Goal: Information Seeking & Learning: Learn about a topic

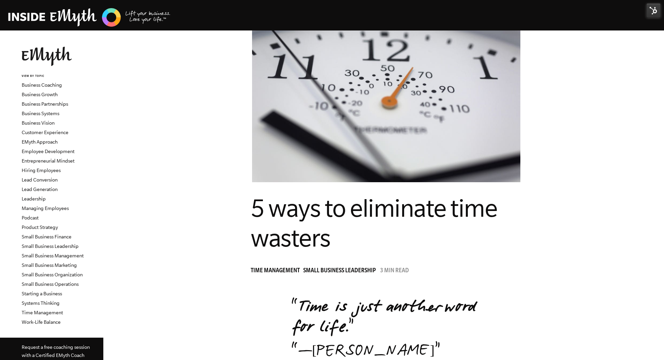
click at [656, 13] on img at bounding box center [654, 10] width 14 height 14
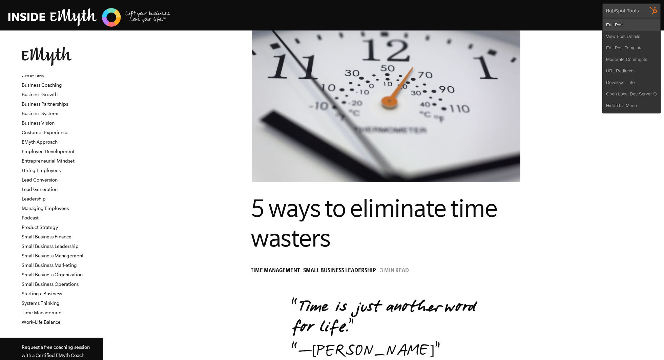
click at [631, 25] on link "Edit Post" at bounding box center [632, 25] width 58 height 12
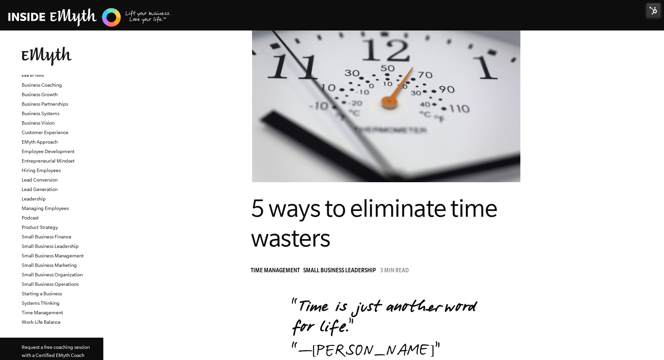
click at [654, 13] on img at bounding box center [654, 10] width 14 height 14
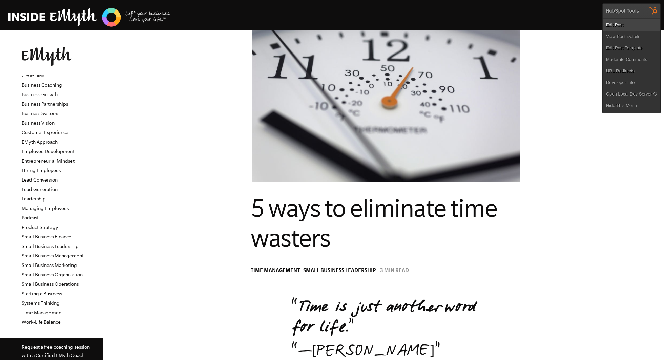
click at [638, 24] on link "Edit Post" at bounding box center [632, 25] width 58 height 12
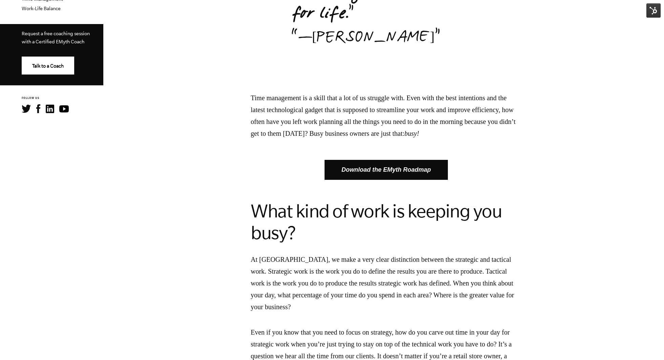
scroll to position [312, 0]
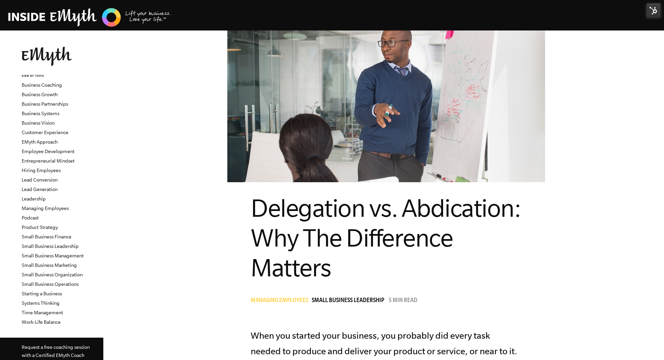
click at [653, 12] on img at bounding box center [654, 10] width 14 height 14
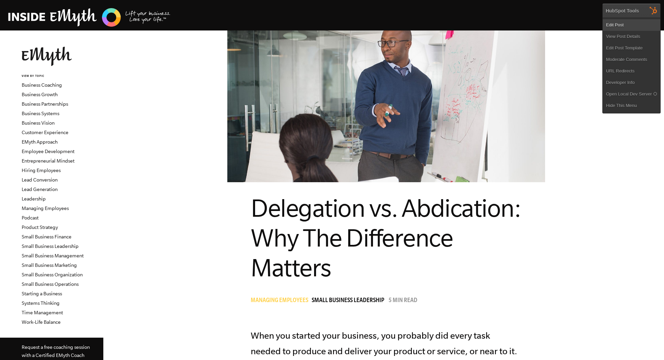
click at [632, 27] on link "Edit Post" at bounding box center [632, 25] width 58 height 12
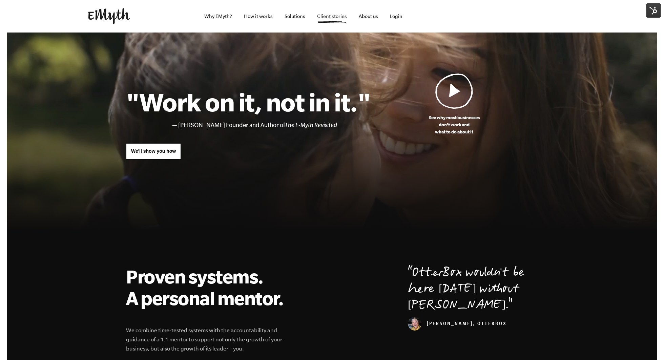
click at [336, 18] on link "Client stories" at bounding box center [332, 16] width 41 height 33
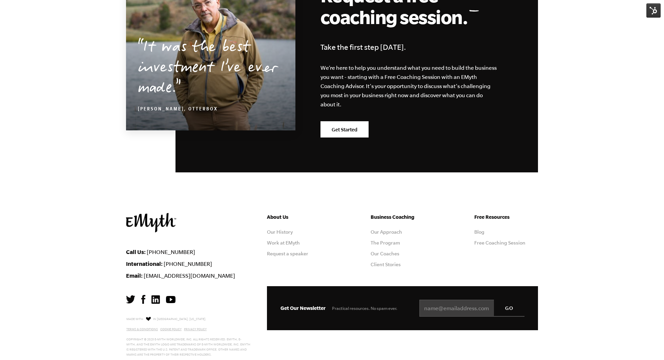
scroll to position [756, 0]
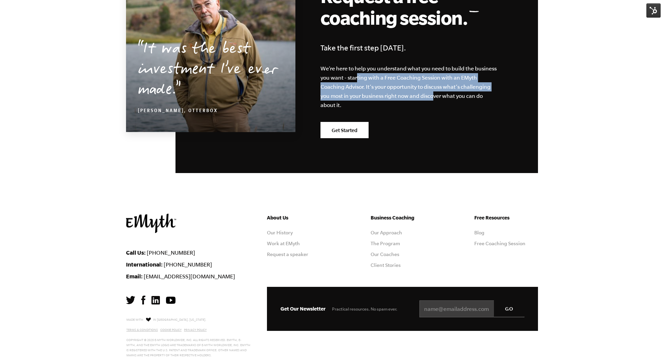
drag, startPoint x: 357, startPoint y: 78, endPoint x: 433, endPoint y: 97, distance: 77.9
click at [433, 97] on p "We’re here to help you understand what you need to build the business you want …" at bounding box center [409, 87] width 177 height 46
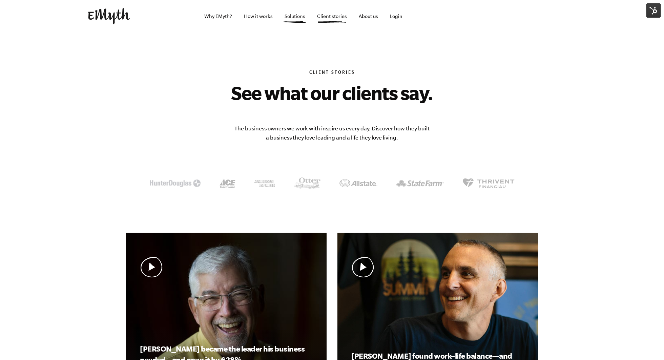
click at [298, 18] on link "Solutions" at bounding box center [295, 16] width 32 height 33
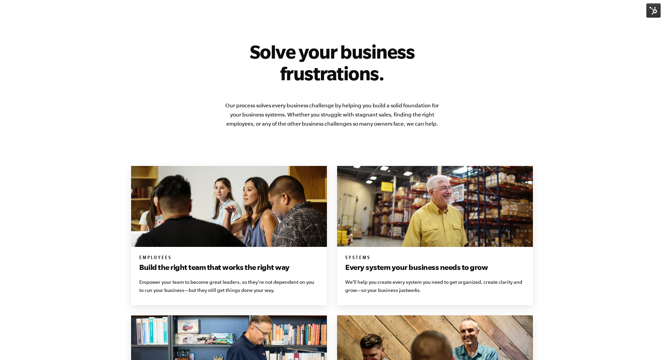
click at [295, 113] on p "Our process solves every business challenge by helping you build a solid founda…" at bounding box center [332, 114] width 217 height 27
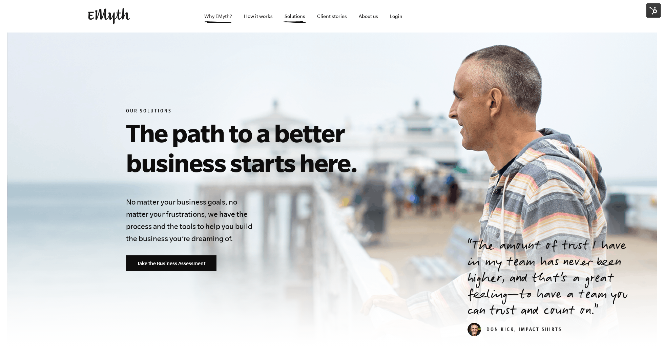
click at [226, 16] on link "Why EMyth?" at bounding box center [218, 16] width 39 height 33
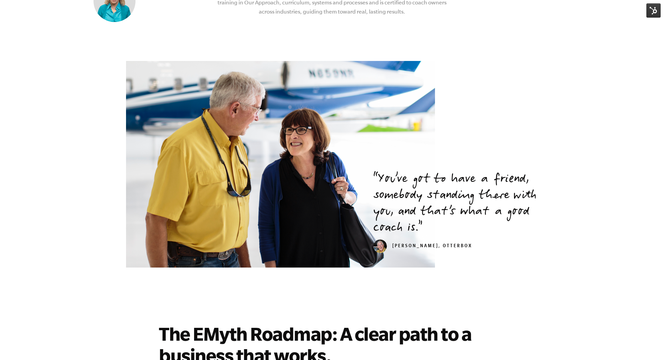
scroll to position [1412, 0]
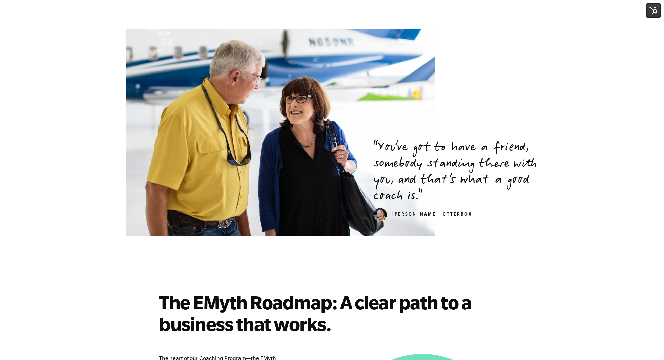
click at [649, 9] on img at bounding box center [654, 10] width 14 height 14
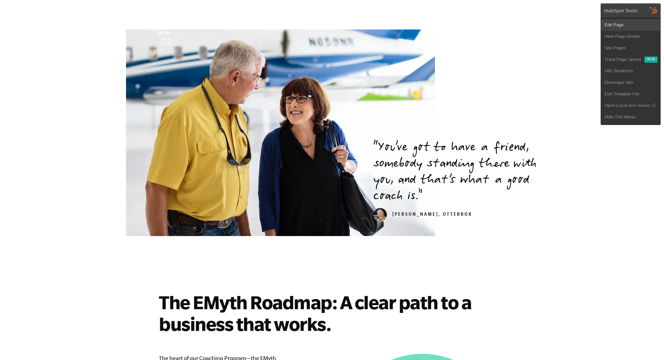
click at [634, 24] on link "Edit Page" at bounding box center [630, 25] width 59 height 12
